Goal: Information Seeking & Learning: Learn about a topic

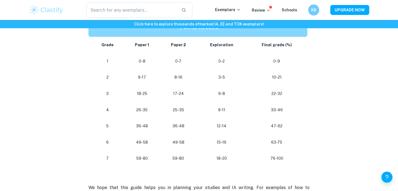
scroll to position [491, 0]
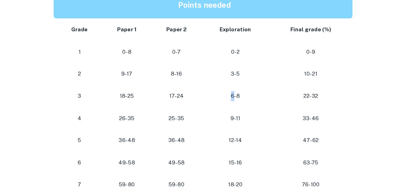
click at [219, 100] on p "6-8" at bounding box center [221, 99] width 40 height 7
click at [221, 100] on p "6-8" at bounding box center [221, 99] width 40 height 7
click at [215, 103] on p "6-8" at bounding box center [221, 99] width 40 height 7
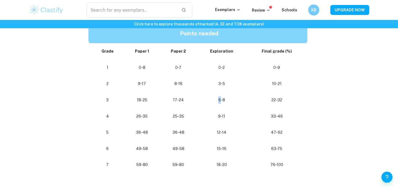
drag, startPoint x: 222, startPoint y: 100, endPoint x: 218, endPoint y: 100, distance: 3.6
click at [218, 100] on p "6-8" at bounding box center [221, 99] width 40 height 7
click at [220, 100] on p "6-8" at bounding box center [221, 99] width 40 height 7
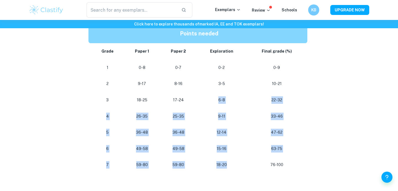
drag, startPoint x: 220, startPoint y: 100, endPoint x: 227, endPoint y: 168, distance: 69.0
click at [227, 168] on tbody "Grade Paper 1 Paper 2 Exploration Final grade (%) 1 0-8 0-7 0-2 0-9 2 9-17 8-16…" at bounding box center [199, 108] width 221 height 130
click at [227, 168] on td "18-20" at bounding box center [221, 165] width 49 height 16
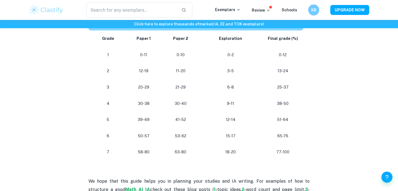
scroll to position [503, 0]
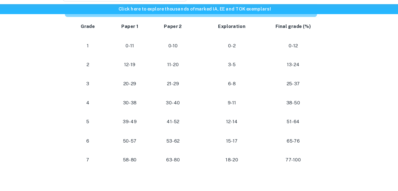
click at [231, 121] on p "12-14" at bounding box center [231, 119] width 55 height 7
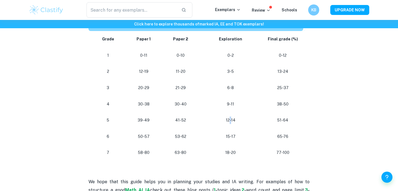
click at [230, 121] on p "12-14" at bounding box center [231, 119] width 55 height 7
click at [232, 123] on p "12-14" at bounding box center [231, 119] width 55 height 7
drag, startPoint x: 235, startPoint y: 121, endPoint x: 226, endPoint y: 120, distance: 9.2
click at [226, 120] on p "12-14" at bounding box center [231, 119] width 55 height 7
click at [226, 119] on p "12-14" at bounding box center [231, 119] width 55 height 7
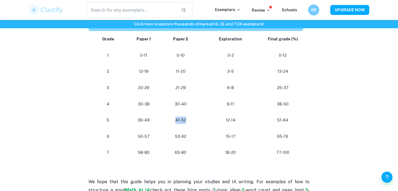
drag, startPoint x: 185, startPoint y: 120, endPoint x: 176, endPoint y: 119, distance: 9.7
click at [176, 119] on p "41-52" at bounding box center [181, 119] width 28 height 7
click at [182, 128] on td "41-52" at bounding box center [180, 120] width 37 height 16
drag, startPoint x: 187, startPoint y: 152, endPoint x: 177, endPoint y: 152, distance: 9.7
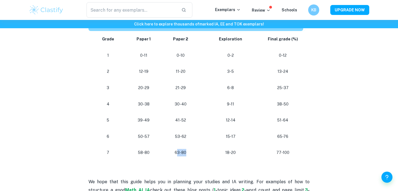
click at [177, 152] on p "63-80" at bounding box center [181, 152] width 28 height 7
drag, startPoint x: 188, startPoint y: 151, endPoint x: 139, endPoint y: 150, distance: 48.4
click at [139, 150] on tr "[PHONE_NUMBER] [PHONE_NUMBER]" at bounding box center [197, 152] width 217 height 16
click at [139, 150] on p "58-80" at bounding box center [144, 152] width 28 height 7
